Goal: Transaction & Acquisition: Obtain resource

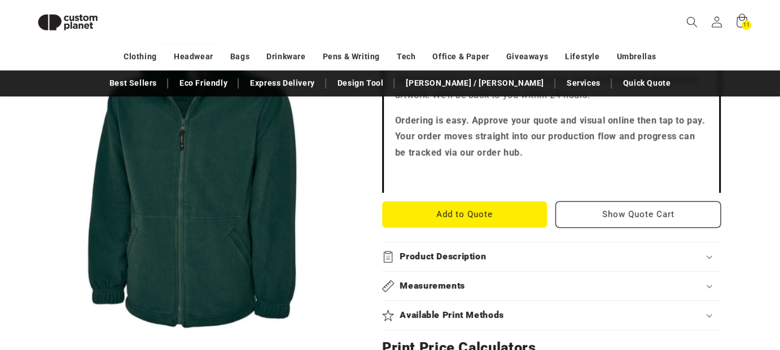
scroll to position [436, 0]
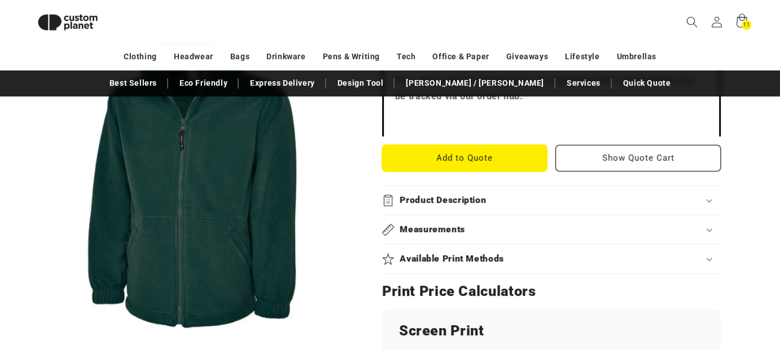
click at [492, 159] on button "Add to Quote" at bounding box center [464, 158] width 165 height 27
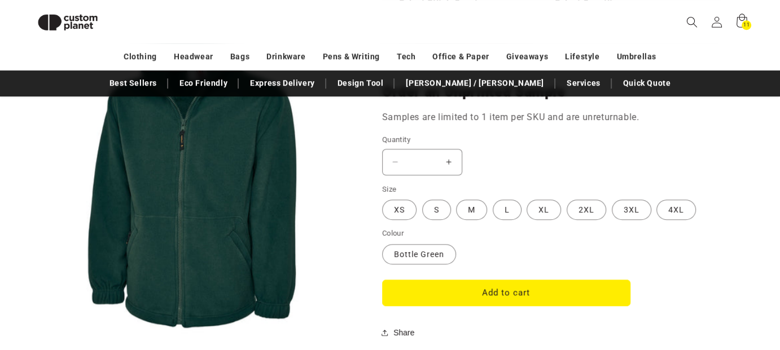
scroll to position [1001, 0]
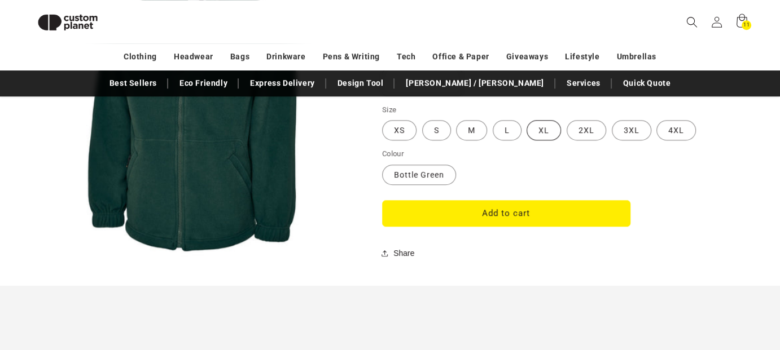
click at [540, 127] on label "XL Variant sold out or unavailable" at bounding box center [544, 130] width 34 height 20
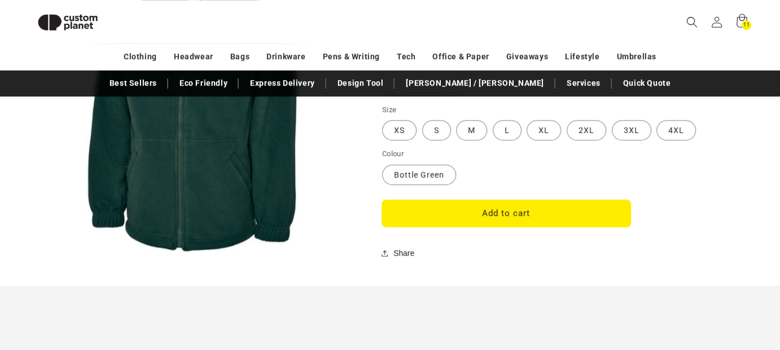
click at [528, 214] on button "Add to cart" at bounding box center [506, 213] width 248 height 27
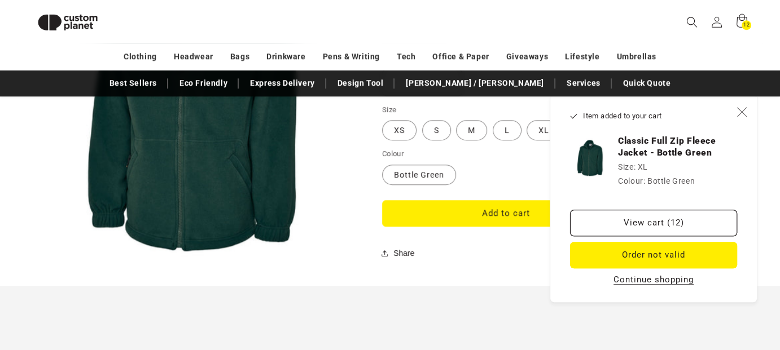
click at [741, 115] on icon "Close" at bounding box center [742, 112] width 10 height 10
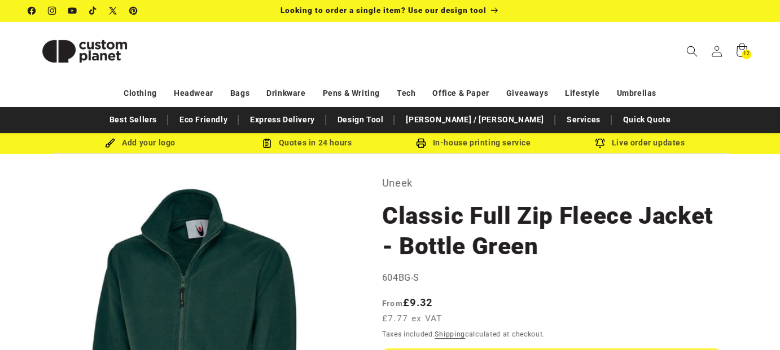
click at [117, 144] on div "Add your logo" at bounding box center [140, 143] width 166 height 14
click at [132, 142] on div "Add your logo" at bounding box center [140, 143] width 166 height 14
click at [322, 146] on div "Quotes in 24 hours" at bounding box center [306, 143] width 166 height 14
drag, startPoint x: 448, startPoint y: 146, endPoint x: 574, endPoint y: 146, distance: 126.4
click at [448, 146] on div "In-house printing service" at bounding box center [473, 143] width 166 height 14
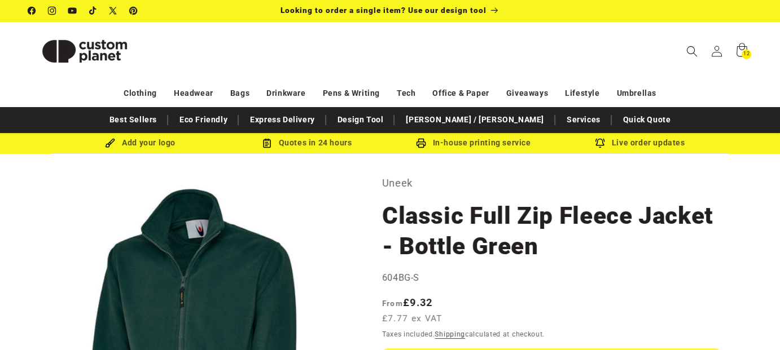
click at [645, 146] on div "Live order updates" at bounding box center [639, 143] width 166 height 14
click at [662, 248] on h1 "Classic Full Zip Fleece Jacket - Bottle Green" at bounding box center [551, 231] width 339 height 61
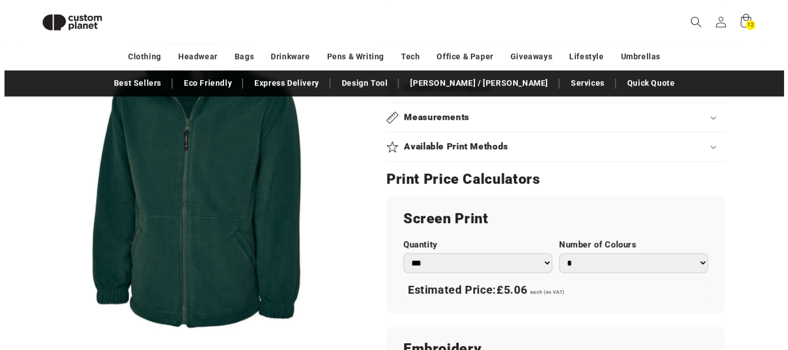
scroll to position [436, 0]
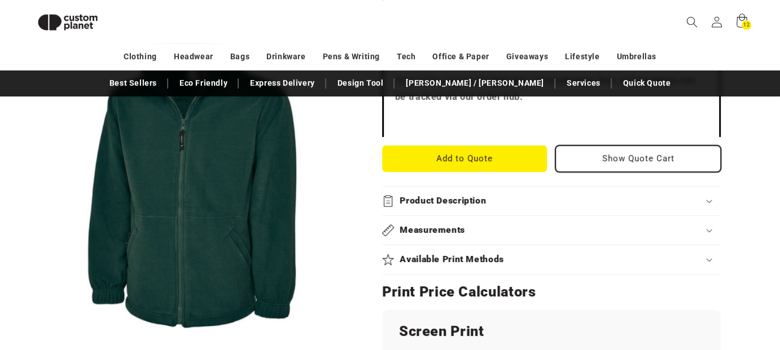
click at [614, 160] on button "Show Quote Cart" at bounding box center [637, 159] width 165 height 27
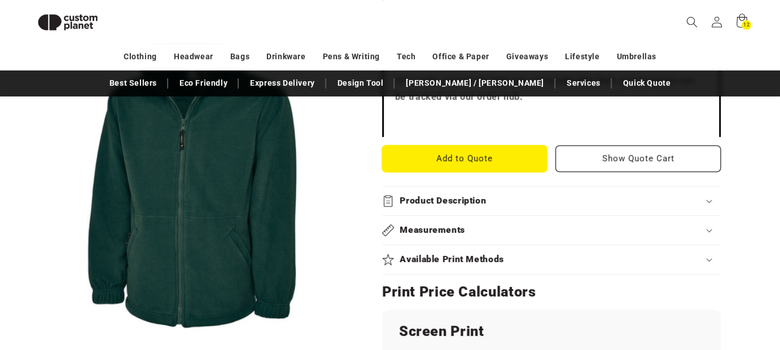
click at [443, 164] on button "Add to Quote" at bounding box center [464, 159] width 165 height 27
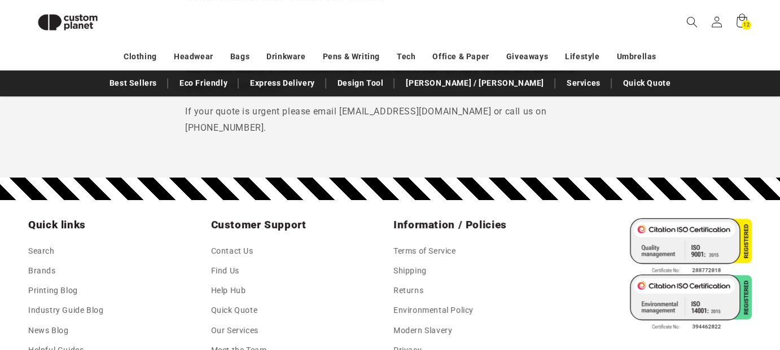
scroll to position [225, 0]
